Goal: Find specific page/section: Find specific page/section

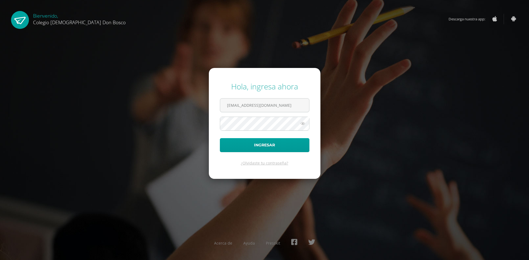
type input "[EMAIL_ADDRESS][DOMAIN_NAME]"
click at [220, 138] on button "Ingresar" at bounding box center [265, 145] width 90 height 14
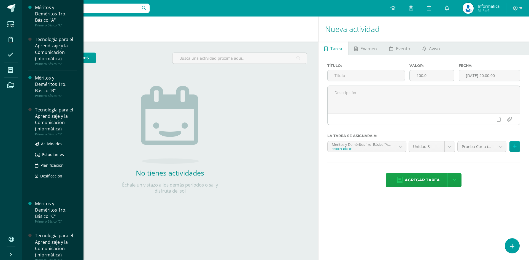
click at [55, 127] on div "Tecnología para el Aprendizaje y la Comunicación (Informática)" at bounding box center [56, 119] width 42 height 25
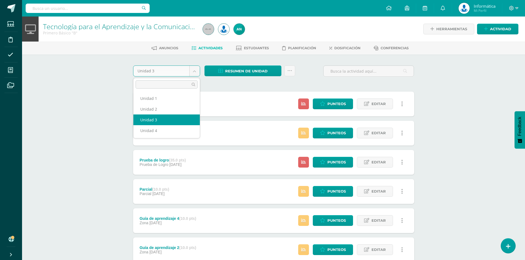
click at [195, 69] on body "Estudiantes Disciplina Asistencia Mis cursos Archivos Soporte Centro de ayuda Ú…" at bounding box center [262, 178] width 525 height 357
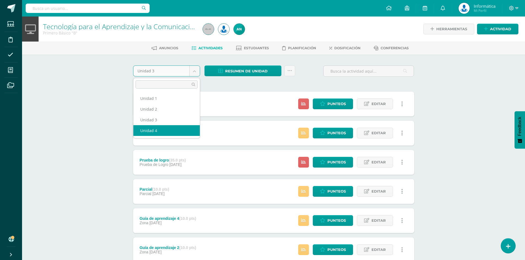
select select "Unidad 4"
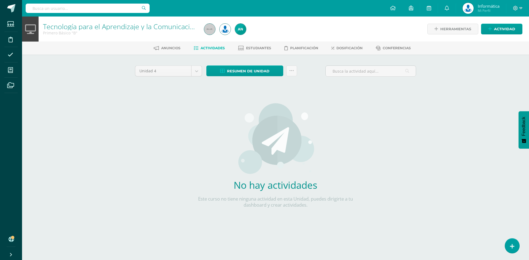
click at [109, 120] on div "Tecnología para el Aprendizaje y la Comunicación (Informática) Primero Básico "…" at bounding box center [275, 127] width 507 height 220
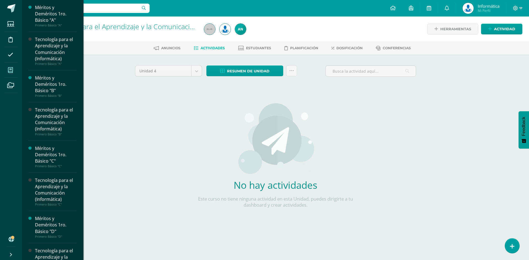
click at [7, 72] on span at bounding box center [10, 70] width 12 height 12
